Goal: Transaction & Acquisition: Purchase product/service

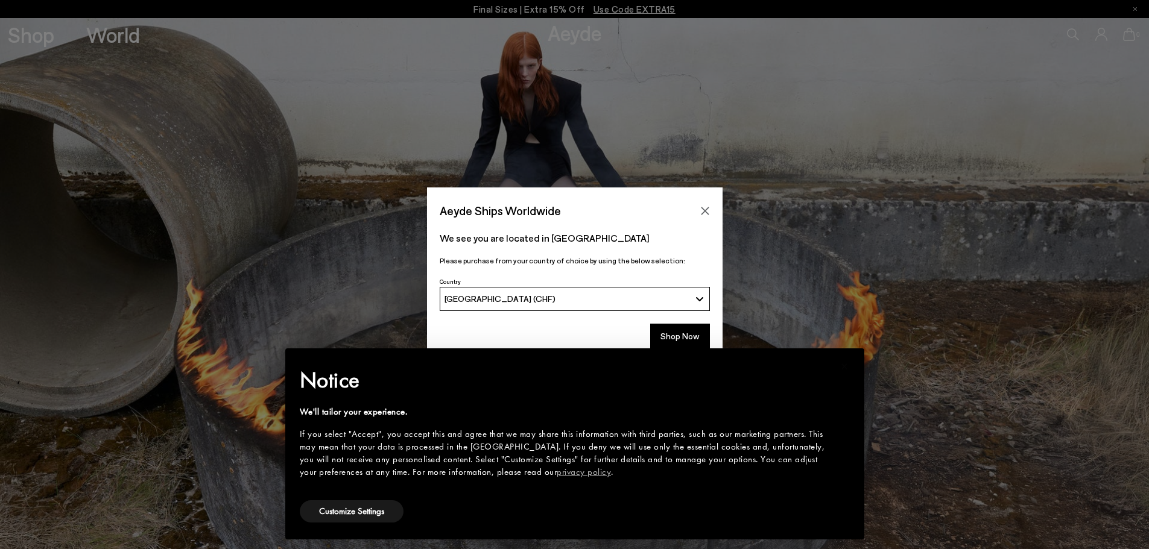
click at [674, 342] on div "× Notice We'll tailor your experience. If you select "Accept", you accept this …" at bounding box center [575, 444] width 598 height 210
click at [672, 331] on button "Shop Now" at bounding box center [680, 336] width 60 height 25
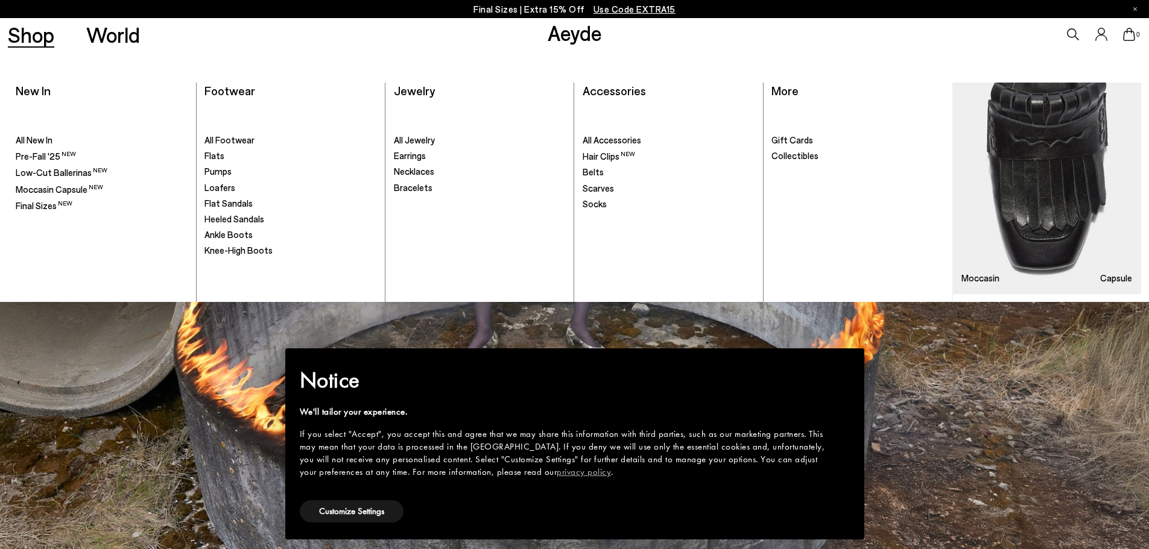
click at [14, 30] on link "Shop" at bounding box center [31, 34] width 46 height 21
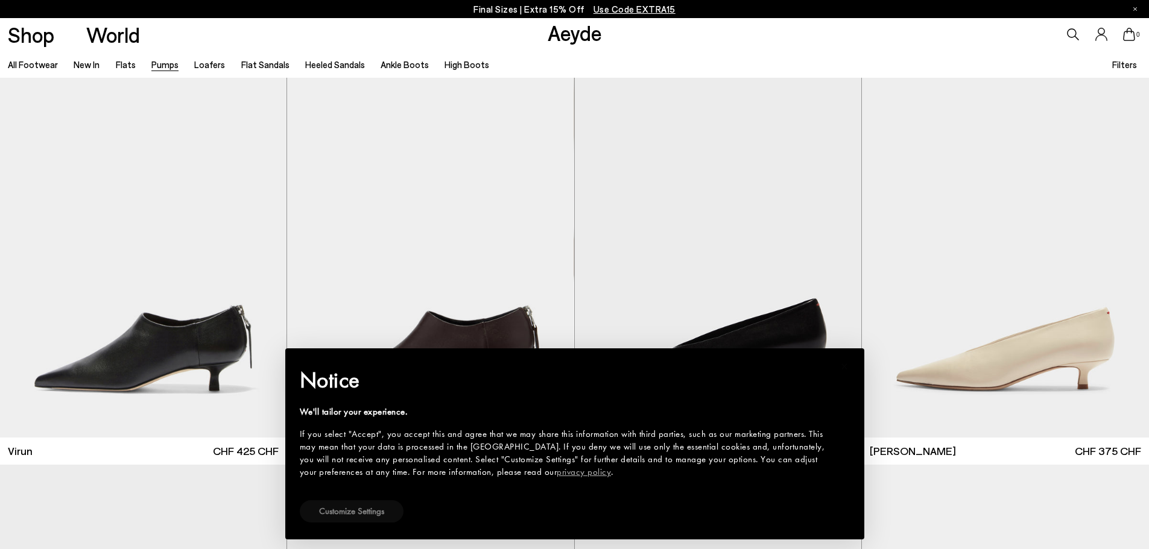
click at [349, 512] on button "Customize Settings" at bounding box center [352, 512] width 104 height 22
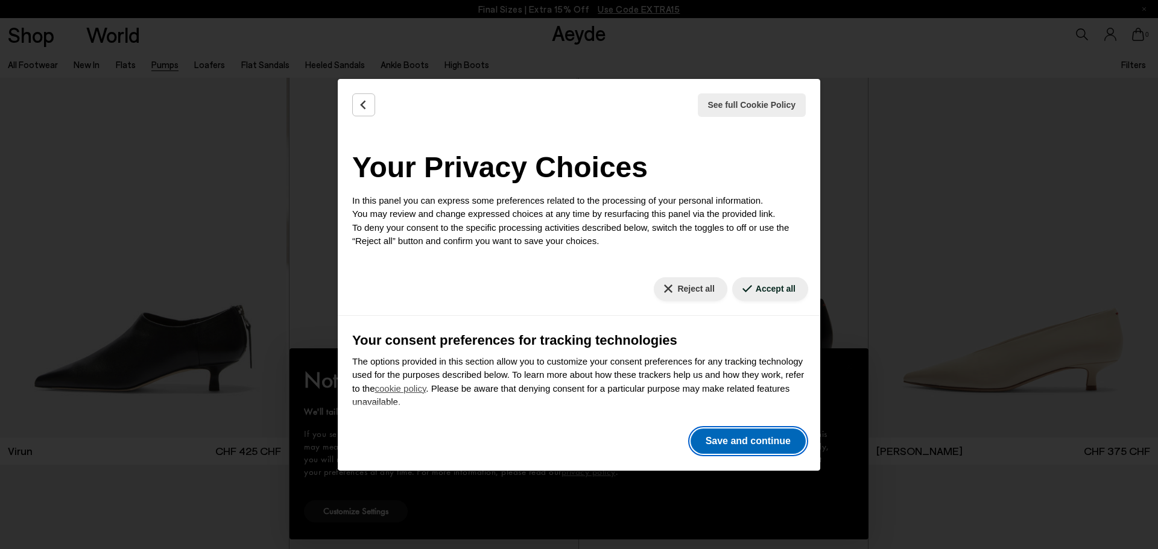
click at [744, 448] on button "Save and continue" at bounding box center [747, 441] width 115 height 25
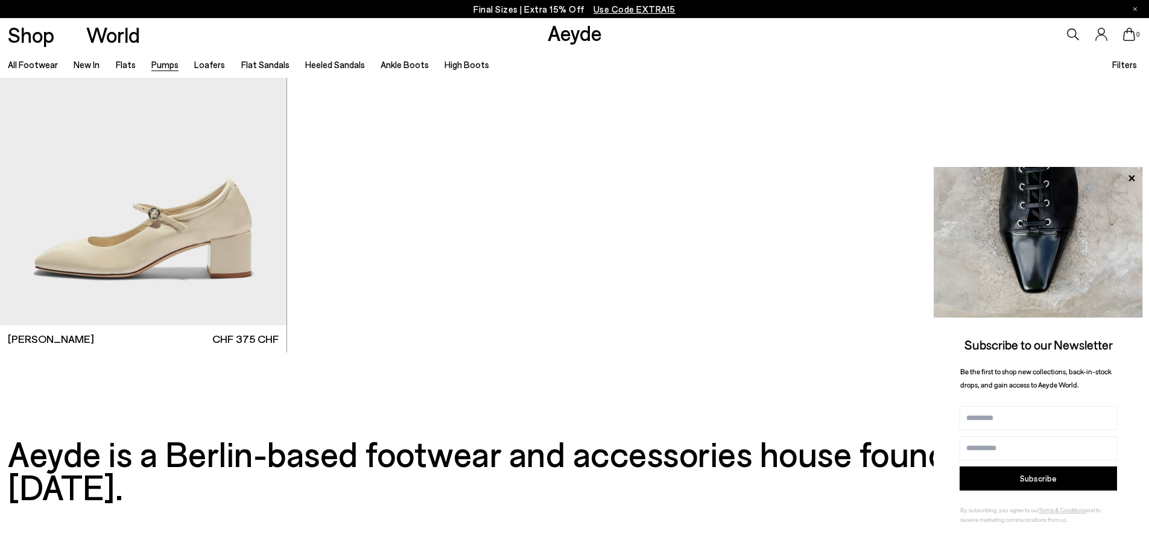
scroll to position [6754, 0]
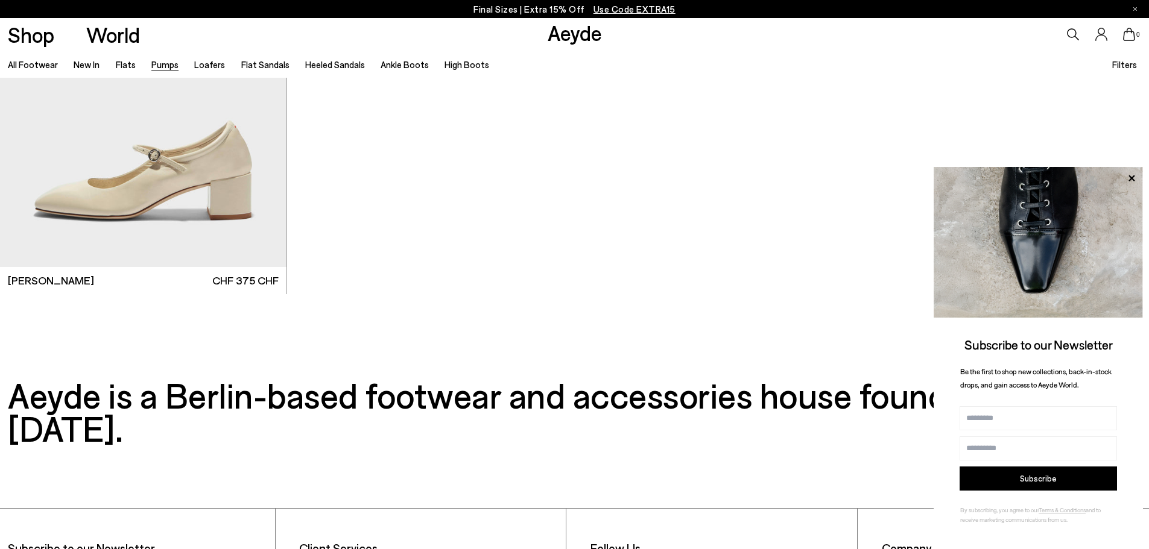
click at [340, 72] on li "Heeled Sandals" at bounding box center [335, 65] width 60 height 16
click at [338, 63] on link "Heeled Sandals" at bounding box center [335, 64] width 60 height 11
